Goal: Task Accomplishment & Management: Use online tool/utility

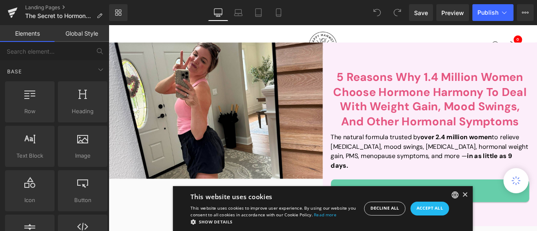
scroll to position [84, 0]
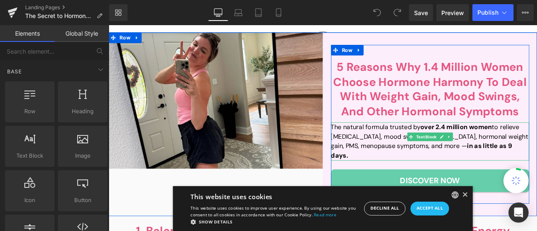
click at [496, 151] on strong "over 2.4 million women" at bounding box center [520, 146] width 85 height 10
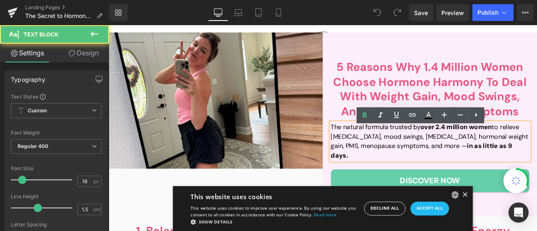
click at [499, 151] on strong "over 2.4 million women" at bounding box center [520, 146] width 85 height 10
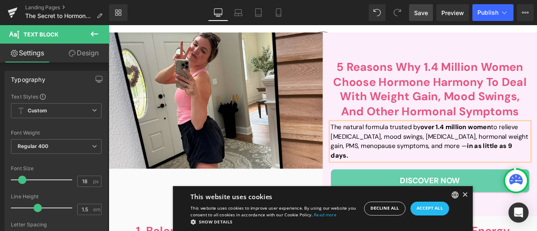
click at [423, 13] on span "Save" at bounding box center [421, 12] width 14 height 9
